Goal: Obtain resource: Obtain resource

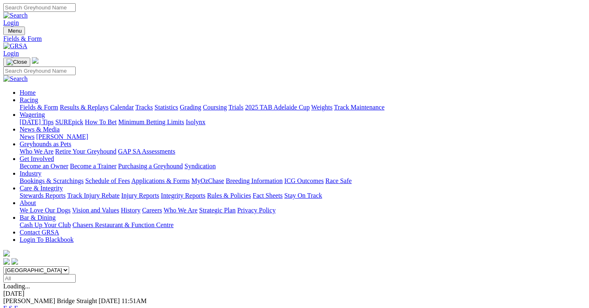
click at [190, 178] on link "Applications & Forms" at bounding box center [160, 181] width 58 height 7
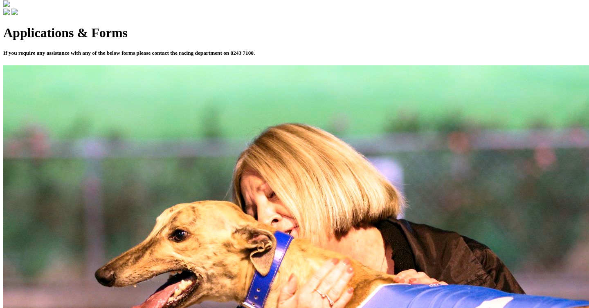
scroll to position [253, 0]
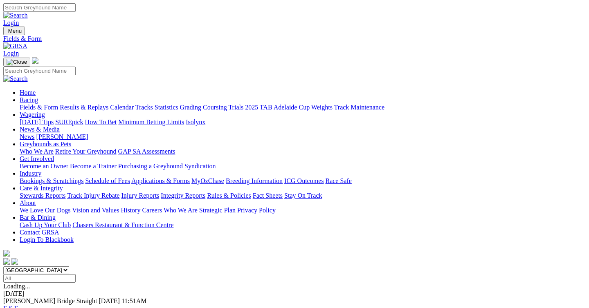
click at [190, 178] on link "Applications & Forms" at bounding box center [160, 181] width 58 height 7
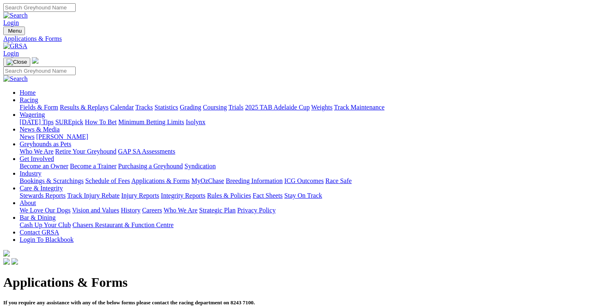
click at [190, 178] on link "Applications & Forms" at bounding box center [160, 181] width 58 height 7
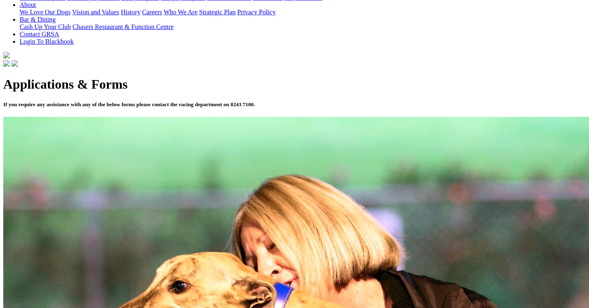
scroll to position [213, 0]
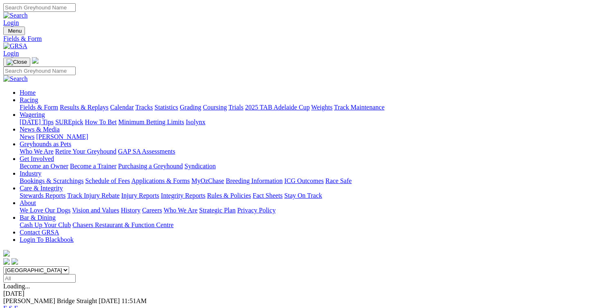
click at [190, 178] on link "Applications & Forms" at bounding box center [160, 181] width 58 height 7
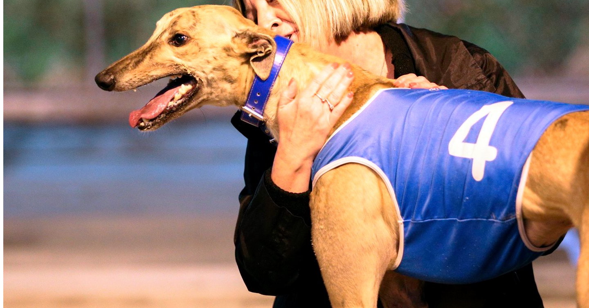
scroll to position [441, 0]
